Goal: Task Accomplishment & Management: Complete application form

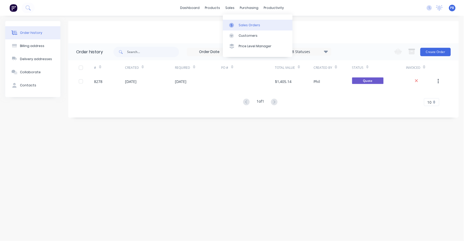
click at [245, 23] on div "Sales Orders" at bounding box center [250, 25] width 22 height 5
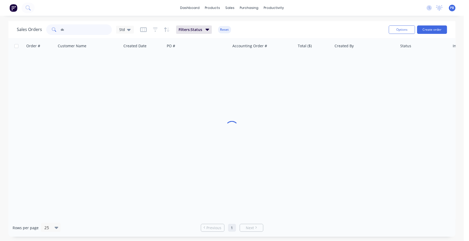
click at [91, 33] on input "dc" at bounding box center [86, 29] width 51 height 11
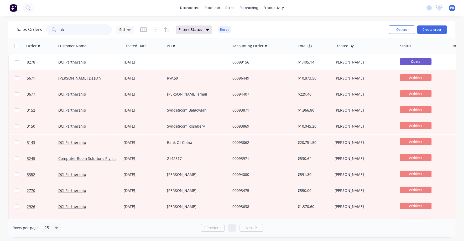
drag, startPoint x: 85, startPoint y: 30, endPoint x: 49, endPoint y: 31, distance: 36.0
click at [49, 31] on div "dc" at bounding box center [79, 29] width 66 height 11
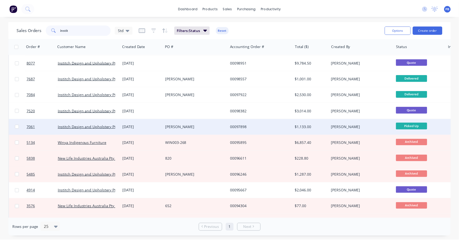
scroll to position [33, 0]
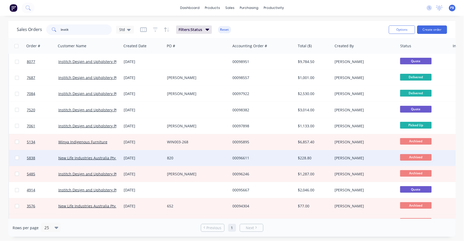
type input "instit"
click at [306, 156] on div "$228.80" at bounding box center [313, 157] width 31 height 5
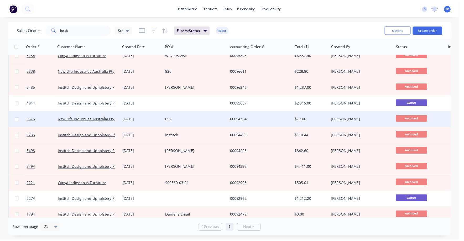
scroll to position [131, 0]
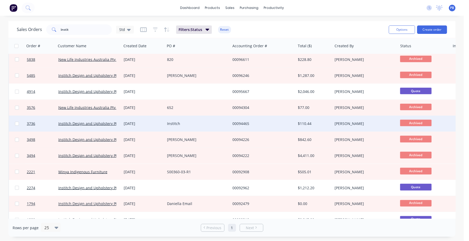
click at [302, 120] on div "$110.44" at bounding box center [314, 124] width 37 height 16
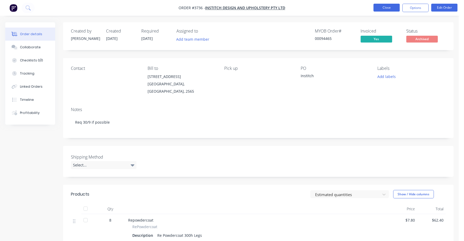
click at [384, 9] on button "Close" at bounding box center [387, 8] width 26 height 8
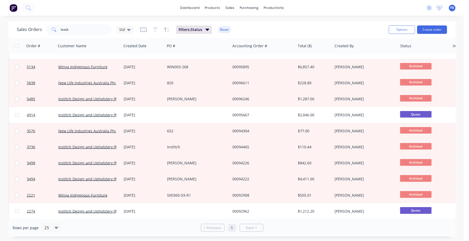
scroll to position [75, 0]
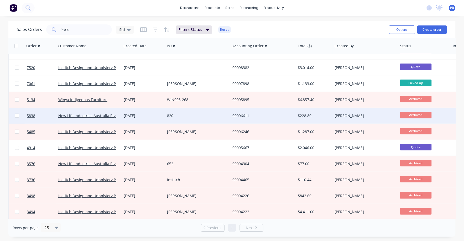
click at [306, 114] on div "$228.80" at bounding box center [313, 115] width 31 height 5
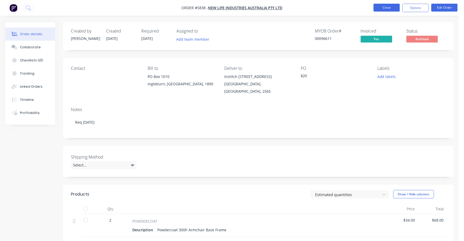
click at [384, 9] on button "Close" at bounding box center [387, 8] width 26 height 8
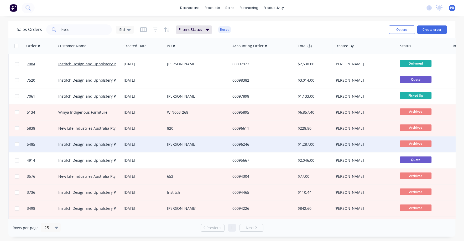
scroll to position [65, 0]
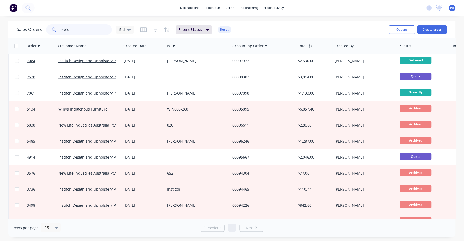
drag, startPoint x: 82, startPoint y: 28, endPoint x: 44, endPoint y: 28, distance: 38.6
click at [44, 28] on div "Sales Orders instit Std" at bounding box center [75, 29] width 117 height 11
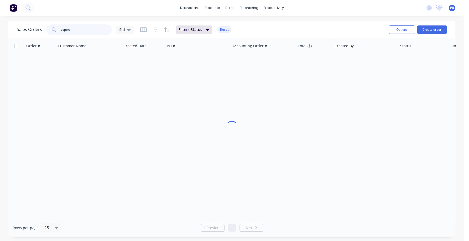
type input "aspen"
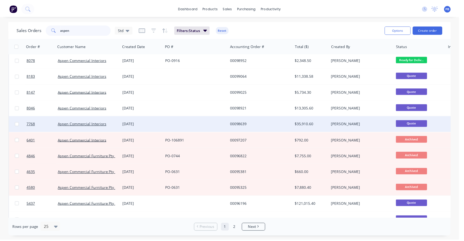
scroll to position [0, 0]
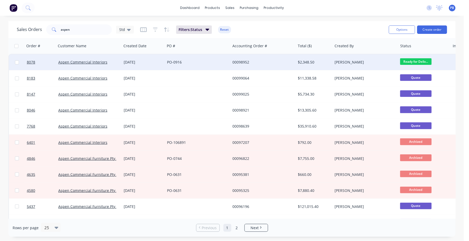
click at [85, 58] on div "Aspen Commercial Interiors" at bounding box center [88, 62] width 65 height 16
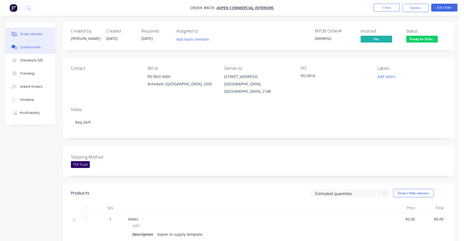
click at [29, 44] on button "Collaborate" at bounding box center [30, 47] width 50 height 13
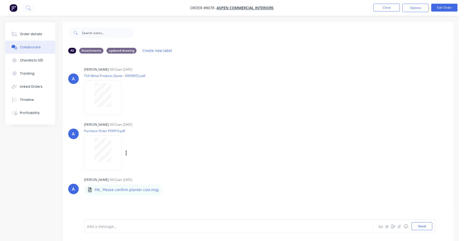
click at [110, 150] on div at bounding box center [102, 150] width 33 height 24
click at [29, 33] on div "Order details" at bounding box center [31, 34] width 22 height 5
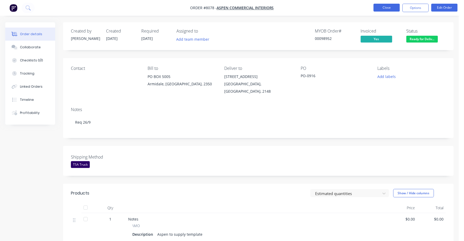
click at [389, 6] on button "Close" at bounding box center [387, 8] width 26 height 8
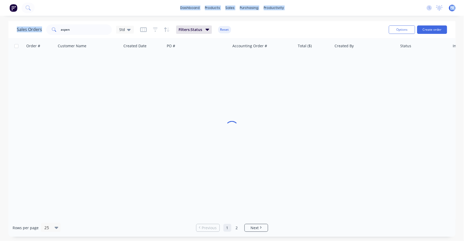
drag, startPoint x: 76, startPoint y: 28, endPoint x: 53, endPoint y: 28, distance: 23.1
click at [53, 28] on div "dashboard products sales purchasing productivity dashboard products Product Cat…" at bounding box center [232, 120] width 464 height 241
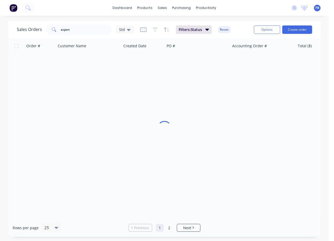
drag, startPoint x: 135, startPoint y: 33, endPoint x: 113, endPoint y: 34, distance: 22.3
click at [113, 34] on div "Sales Orders aspen Std Filters: Status Reset" at bounding box center [133, 29] width 233 height 13
drag, startPoint x: 113, startPoint y: 34, endPoint x: 48, endPoint y: 27, distance: 64.7
click at [48, 27] on div "aspen" at bounding box center [79, 29] width 66 height 11
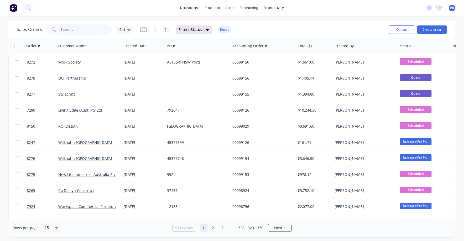
click at [73, 28] on input "text" at bounding box center [86, 29] width 51 height 11
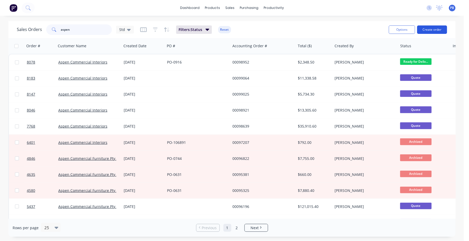
type input "aspen"
click at [432, 29] on button "Create order" at bounding box center [432, 29] width 30 height 8
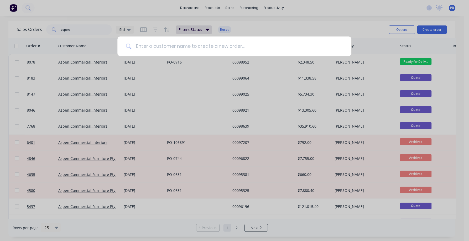
click at [218, 41] on input at bounding box center [237, 47] width 211 height 20
click at [217, 46] on input at bounding box center [237, 47] width 211 height 20
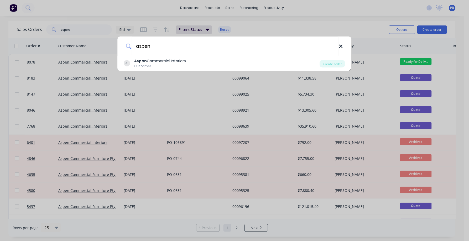
type input "aspen"
click at [342, 46] on icon at bounding box center [341, 47] width 4 height 6
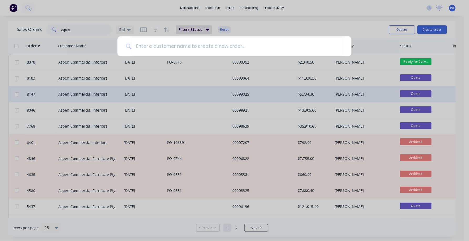
drag, startPoint x: 216, startPoint y: 91, endPoint x: 211, endPoint y: 92, distance: 4.8
click at [215, 92] on div at bounding box center [234, 120] width 469 height 241
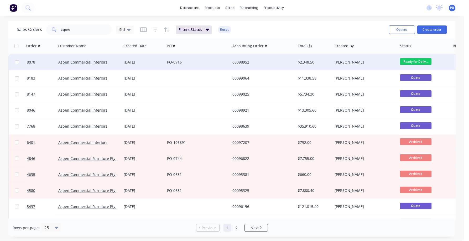
click at [242, 60] on div "00098952" at bounding box center [261, 62] width 58 height 5
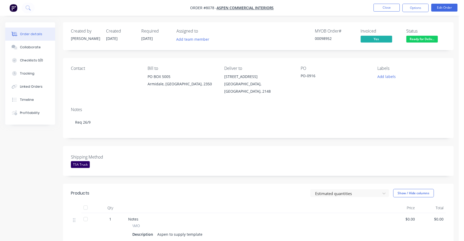
click at [267, 156] on div "Shipping Method TSA Truck" at bounding box center [258, 161] width 391 height 30
click at [202, 178] on div "Created by [PERSON_NAME] Created [DATE] Required [DATE] Assigned to Add team me…" at bounding box center [258, 209] width 391 height 375
click at [387, 6] on button "Close" at bounding box center [387, 8] width 26 height 8
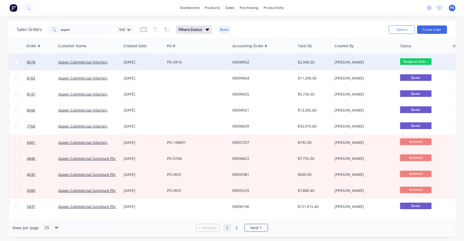
click at [132, 62] on div "[DATE]" at bounding box center [143, 62] width 39 height 5
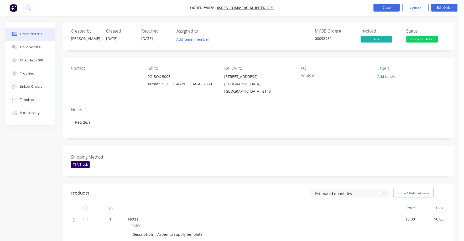
click at [385, 8] on button "Close" at bounding box center [387, 8] width 26 height 8
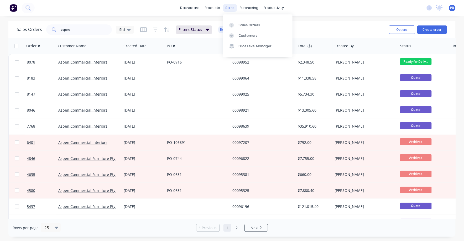
click at [231, 6] on div "sales" at bounding box center [230, 8] width 14 height 8
click at [248, 27] on div "Sales Orders" at bounding box center [250, 25] width 22 height 5
click at [75, 24] on input "aspen" at bounding box center [86, 29] width 51 height 11
drag, startPoint x: 76, startPoint y: 29, endPoint x: 37, endPoint y: 27, distance: 39.2
click at [37, 27] on div "Sales Orders aspen Std" at bounding box center [75, 29] width 117 height 11
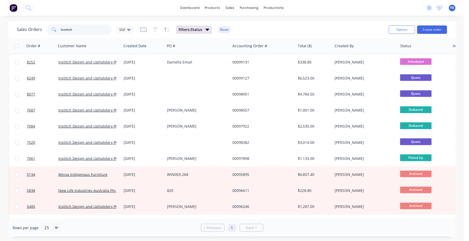
type input "institch"
drag, startPoint x: 431, startPoint y: 35, endPoint x: 430, endPoint y: 235, distance: 200.1
click at [427, 30] on div "Options Create order" at bounding box center [417, 29] width 60 height 13
click at [438, 30] on button "Create order" at bounding box center [432, 29] width 30 height 8
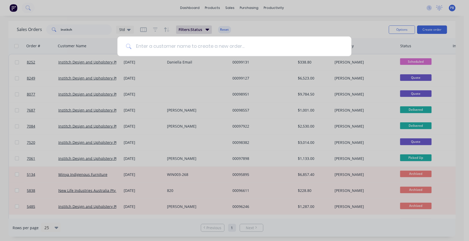
click at [221, 46] on input at bounding box center [237, 47] width 211 height 20
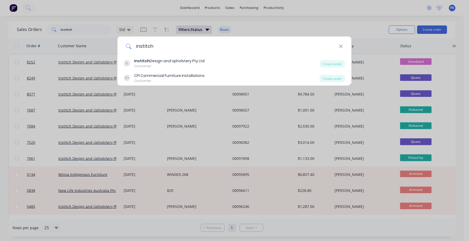
type input "institch"
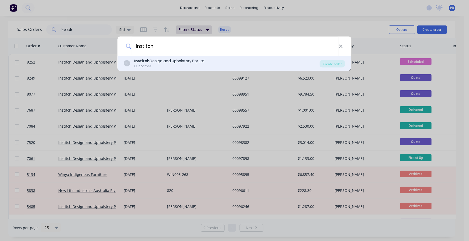
click at [182, 60] on div "Institch Design and Upholstery Pty Ltd" at bounding box center [169, 61] width 70 height 6
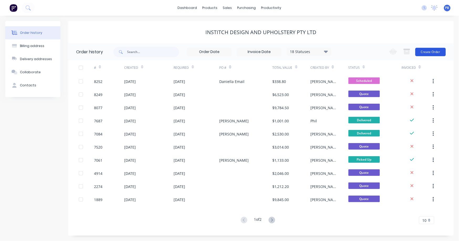
click at [428, 50] on button "Create Order" at bounding box center [430, 52] width 30 height 8
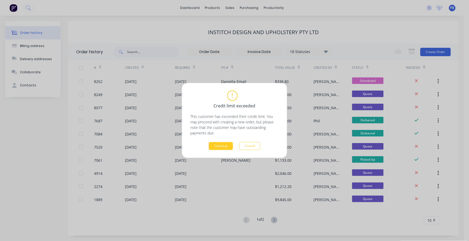
click at [221, 145] on button "Continue" at bounding box center [221, 146] width 24 height 8
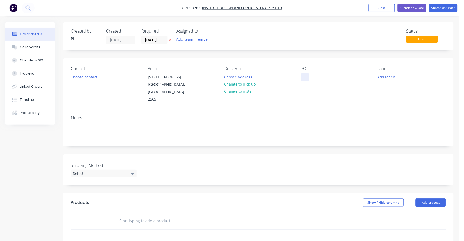
drag, startPoint x: 297, startPoint y: 77, endPoint x: 306, endPoint y: 79, distance: 9.6
click at [297, 78] on div "Contact Choose contact Bill to [STREET_ADDRESS] Deliver to Choose address Chang…" at bounding box center [258, 84] width 391 height 53
click at [309, 80] on div at bounding box center [305, 77] width 8 height 8
click at [78, 74] on button "Choose contact" at bounding box center [84, 76] width 32 height 7
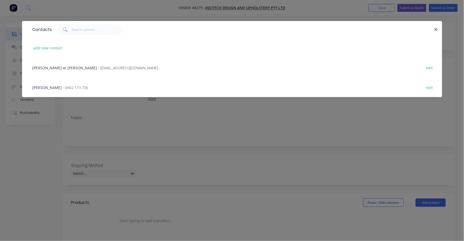
click at [63, 87] on span "- 0402 173 736" at bounding box center [75, 87] width 25 height 5
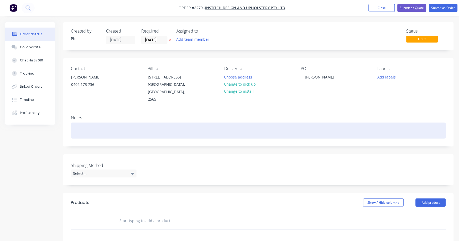
click at [98, 123] on div at bounding box center [258, 131] width 375 height 16
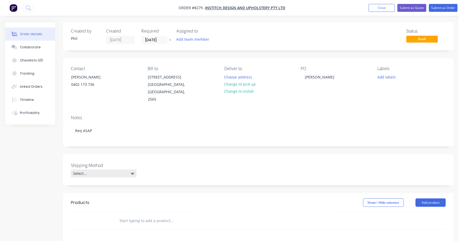
click at [133, 173] on icon at bounding box center [133, 174] width 4 height 2
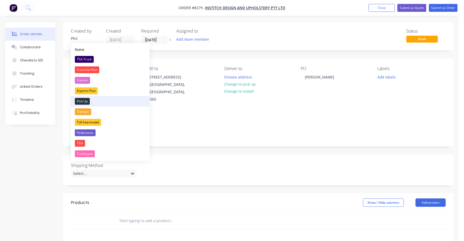
click at [84, 101] on div "Pick Up" at bounding box center [82, 101] width 15 height 7
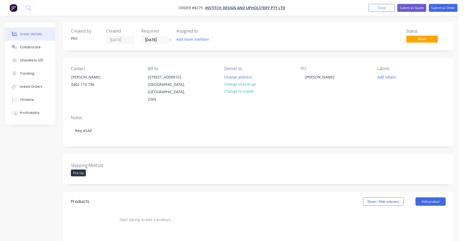
click at [87, 199] on div "Products" at bounding box center [80, 202] width 18 height 6
click at [129, 215] on input "text" at bounding box center [171, 220] width 105 height 11
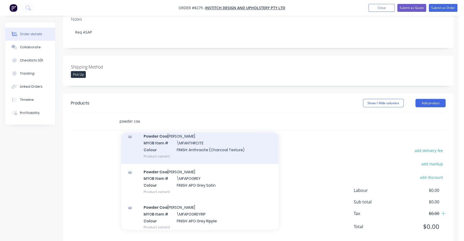
scroll to position [164, 0]
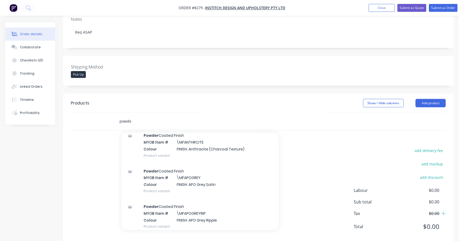
click at [144, 116] on input "powde" at bounding box center [171, 121] width 105 height 11
click at [144, 127] on input "powde" at bounding box center [171, 121] width 105 height 11
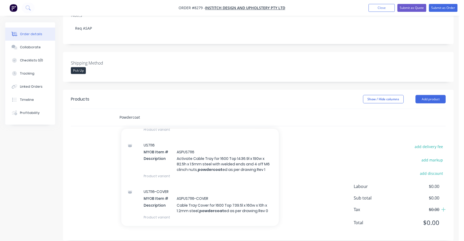
scroll to position [131, 0]
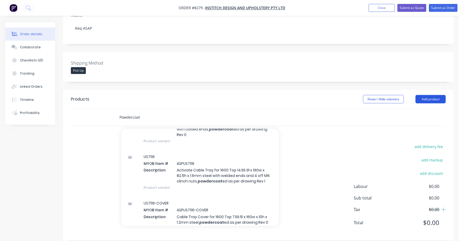
type input "Powdercoat"
click at [436, 95] on button "Add product" at bounding box center [431, 99] width 30 height 8
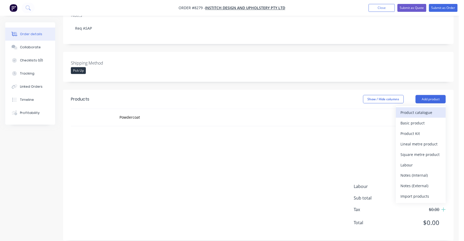
click at [414, 109] on div "Product catalogue" at bounding box center [421, 113] width 40 height 8
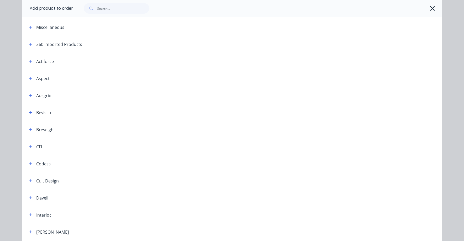
scroll to position [0, 0]
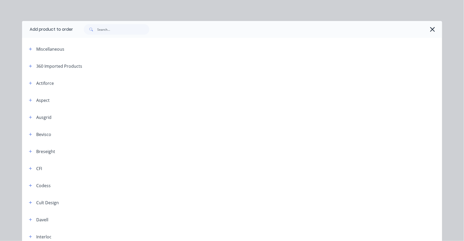
click at [54, 49] on div "Miscellaneous" at bounding box center [51, 49] width 28 height 6
click at [29, 47] on icon "button" at bounding box center [30, 49] width 3 height 4
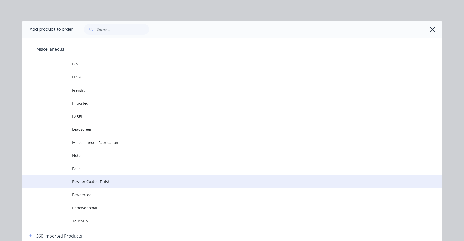
click at [85, 180] on span "Powder Coated Finish" at bounding box center [220, 182] width 296 height 6
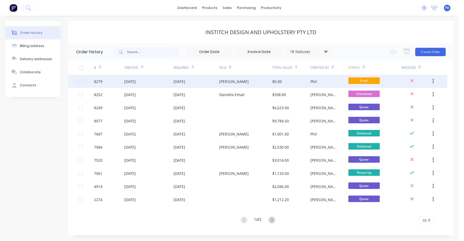
click at [185, 80] on div "[DATE]" at bounding box center [180, 82] width 12 height 6
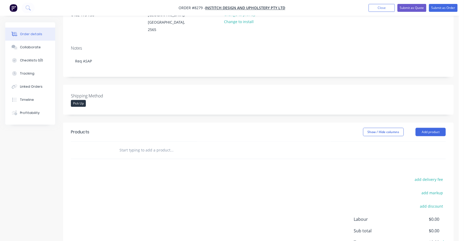
scroll to position [98, 0]
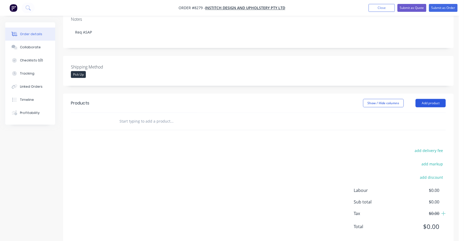
click at [437, 99] on button "Add product" at bounding box center [431, 103] width 30 height 8
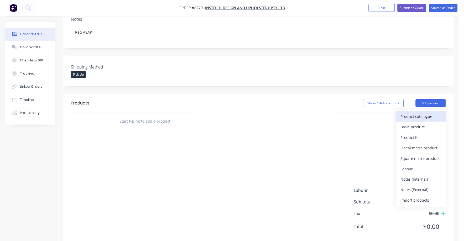
click at [415, 113] on div "Product catalogue" at bounding box center [421, 117] width 40 height 8
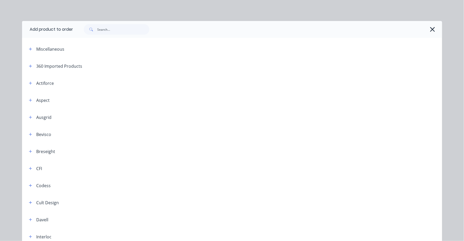
click at [52, 50] on div "Miscellaneous" at bounding box center [51, 49] width 28 height 6
click at [29, 49] on icon "button" at bounding box center [30, 49] width 3 height 4
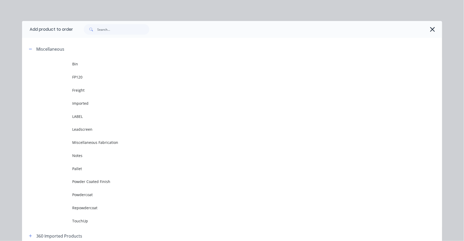
click at [85, 193] on span "Powdercoat" at bounding box center [220, 195] width 296 height 6
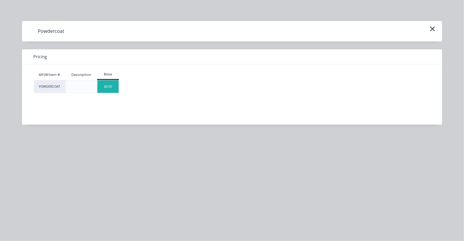
click at [112, 87] on div "$0.00" at bounding box center [107, 86] width 21 height 13
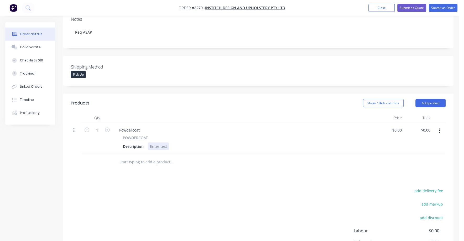
drag, startPoint x: 168, startPoint y: 140, endPoint x: 150, endPoint y: 138, distance: 18.0
click at [150, 143] on div at bounding box center [158, 147] width 21 height 8
paste div
type input "$3.90"
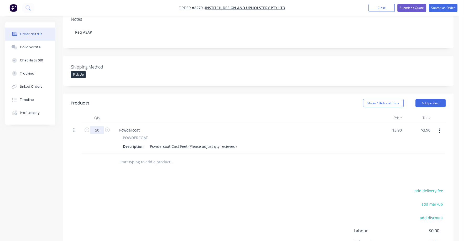
type input "50"
type input "$195.00"
click at [120, 157] on div at bounding box center [194, 162] width 158 height 11
click at [150, 169] on div "Products Show / Hide columns Add product Qty Price Total 50 Powdercoat POWDERCO…" at bounding box center [258, 189] width 391 height 191
click at [145, 157] on input "text" at bounding box center [171, 162] width 105 height 11
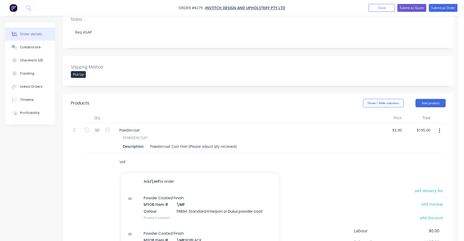
click at [138, 158] on input "\mf" at bounding box center [171, 162] width 105 height 11
type input "\"
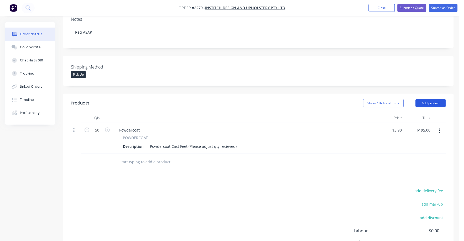
click at [431, 99] on button "Add product" at bounding box center [431, 103] width 30 height 8
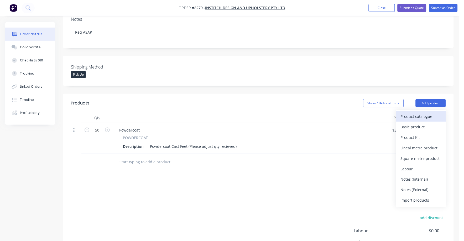
click at [416, 113] on div "Product catalogue" at bounding box center [421, 117] width 40 height 8
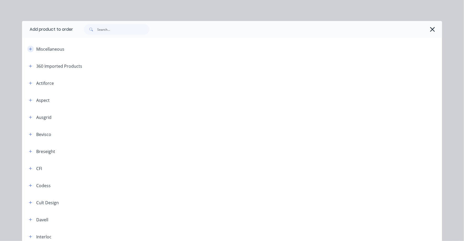
click at [28, 46] on button "button" at bounding box center [30, 49] width 7 height 7
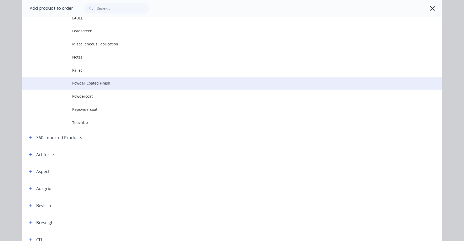
click at [76, 81] on span "Powder Coated Finish" at bounding box center [220, 83] width 296 height 6
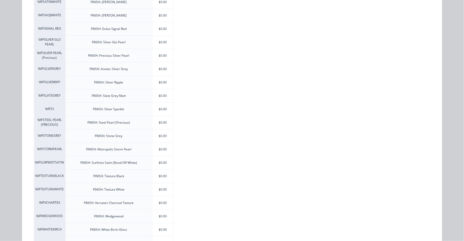
scroll to position [985, 0]
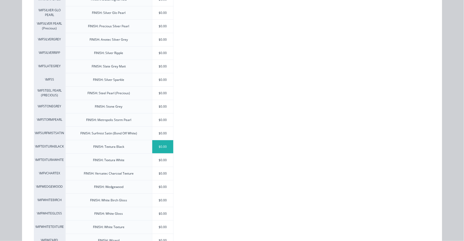
click at [160, 148] on div "$0.00" at bounding box center [162, 146] width 21 height 13
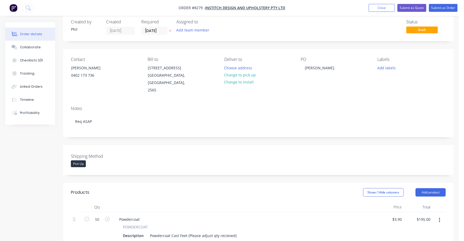
scroll to position [0, 0]
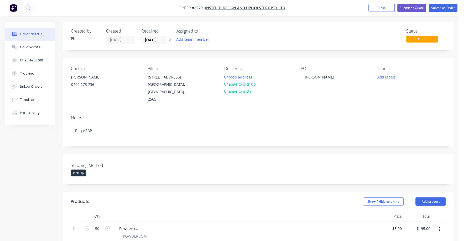
click at [131, 37] on div "Created by [PERSON_NAME] Created [DATE] Required [DATE] Assigned to Add team me…" at bounding box center [150, 36] width 158 height 15
type input "[DATE]"
click at [441, 7] on button "Submit as Order" at bounding box center [443, 8] width 29 height 8
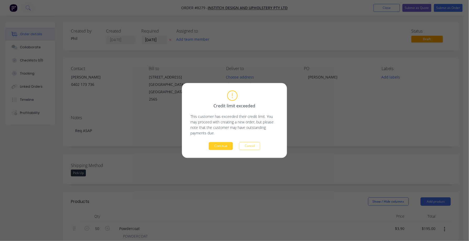
click at [215, 148] on button "Continue" at bounding box center [221, 146] width 24 height 8
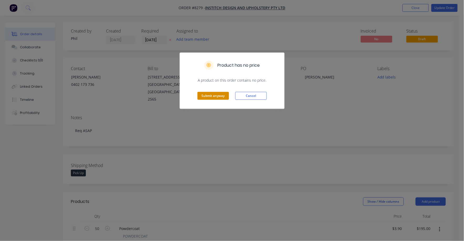
click at [214, 95] on button "Submit anyway" at bounding box center [214, 96] width 32 height 8
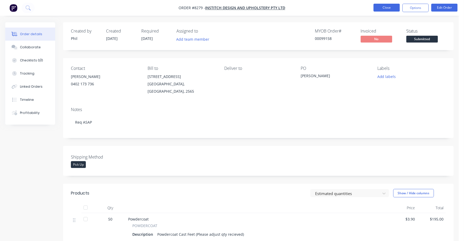
click at [388, 4] on button "Close" at bounding box center [387, 8] width 26 height 8
